Goal: Complete application form

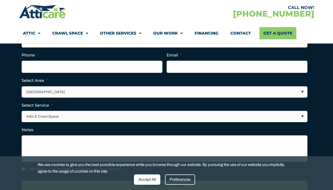
scroll to position [191, 0]
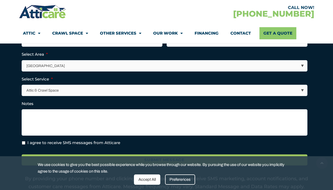
type input "[PERSON_NAME]"
type input "[PHONE_NUMBER]"
type input "[EMAIL_ADDRESS][DOMAIN_NAME]"
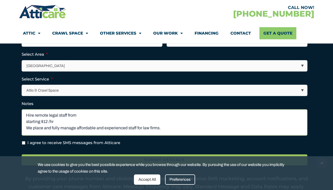
scroll to position [33, 0]
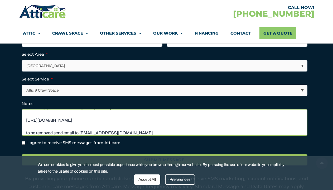
type textarea "Hire remote legal staff from starting $12 /hr We place and fully manage afforda…"
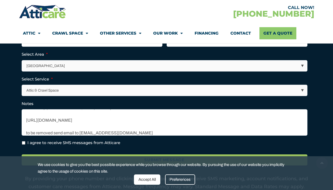
click at [23, 142] on input "I agree to receive SMS messages from Atticare" at bounding box center [23, 142] width 3 height 3
checkbox input "true"
select select "[GEOGRAPHIC_DATA]"
select select "Insulation"
